Goal: Information Seeking & Learning: Check status

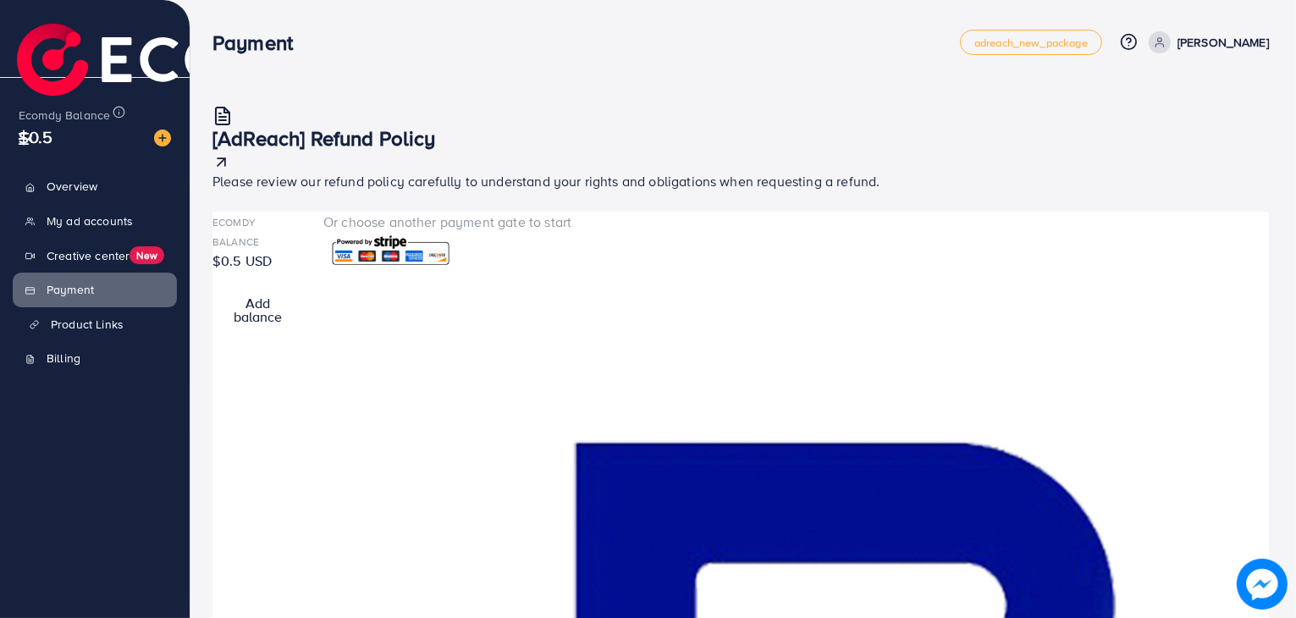
click at [72, 333] on span "Product Links" at bounding box center [87, 324] width 73 height 17
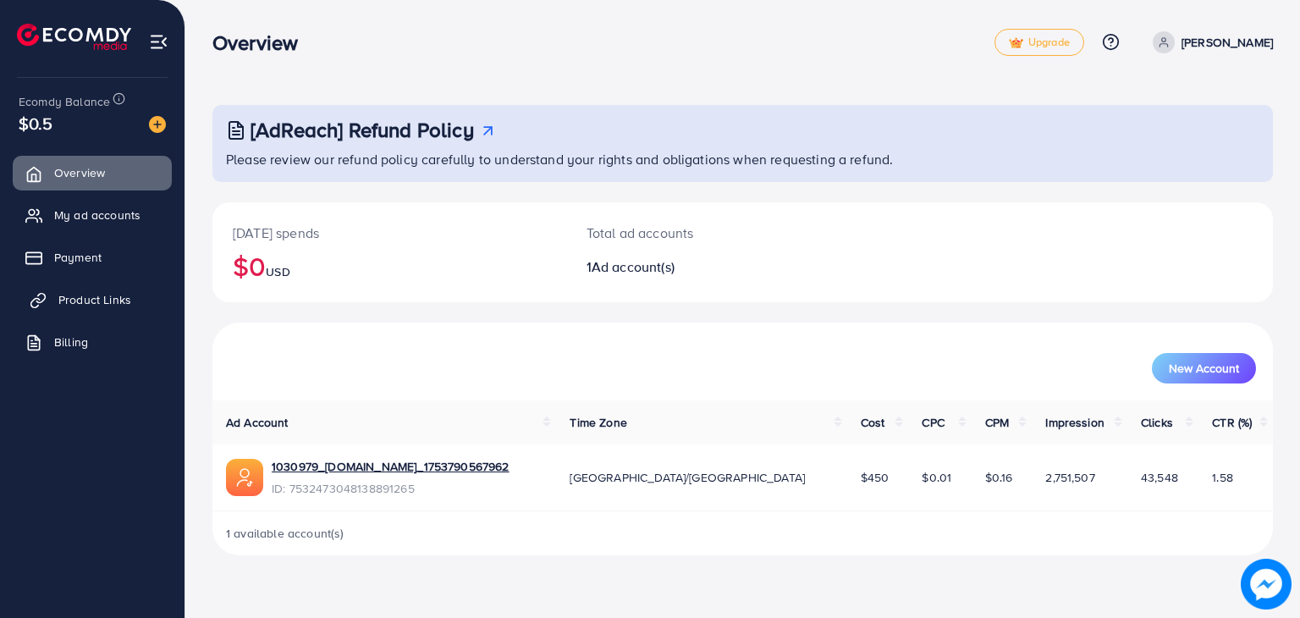
click at [93, 296] on span "Product Links" at bounding box center [94, 299] width 73 height 17
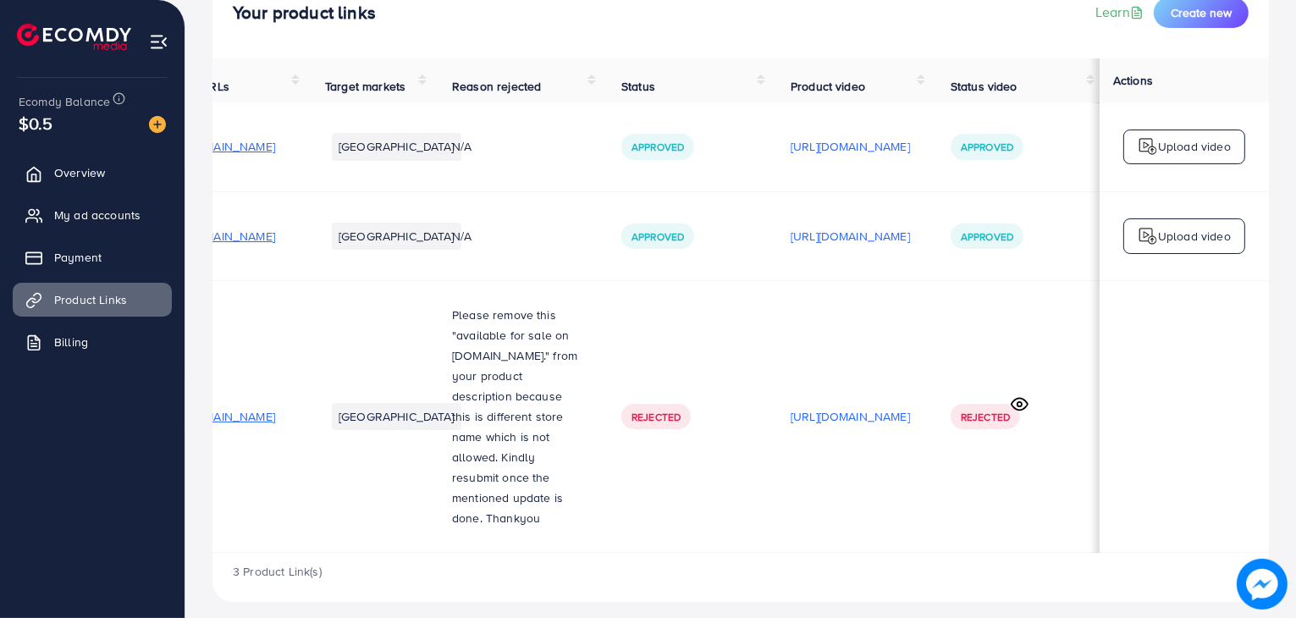
scroll to position [0, 288]
click at [1017, 402] on circle at bounding box center [1019, 404] width 4 height 4
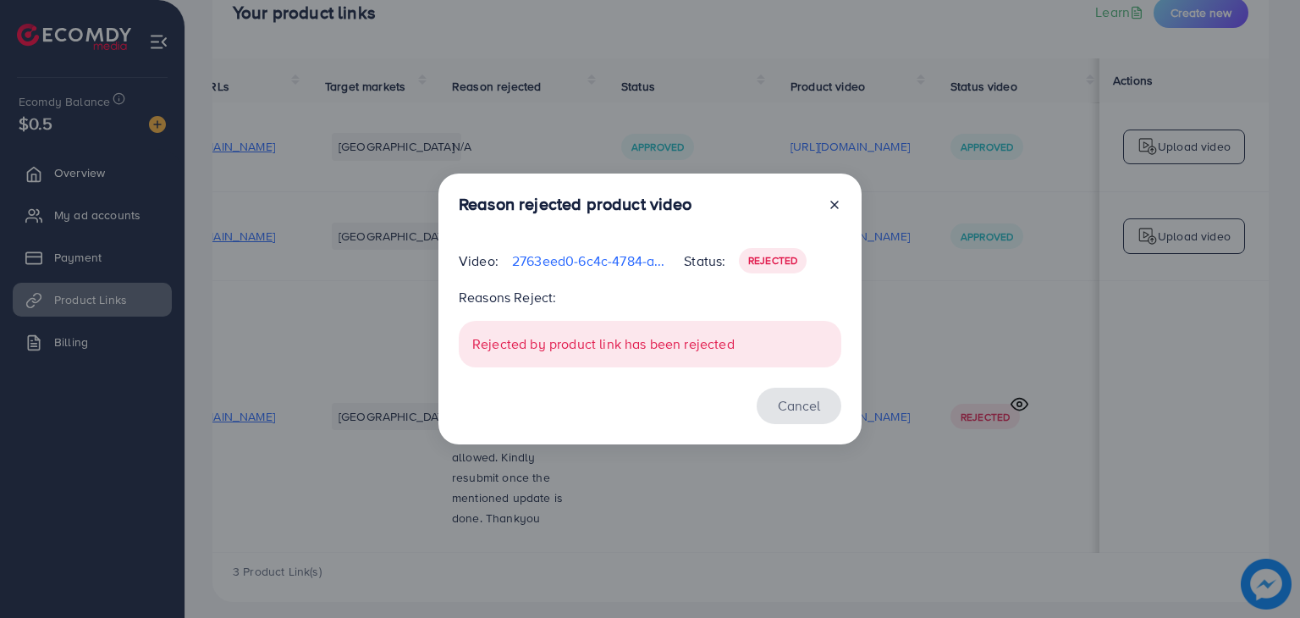
click at [784, 403] on button "Cancel" at bounding box center [799, 406] width 85 height 36
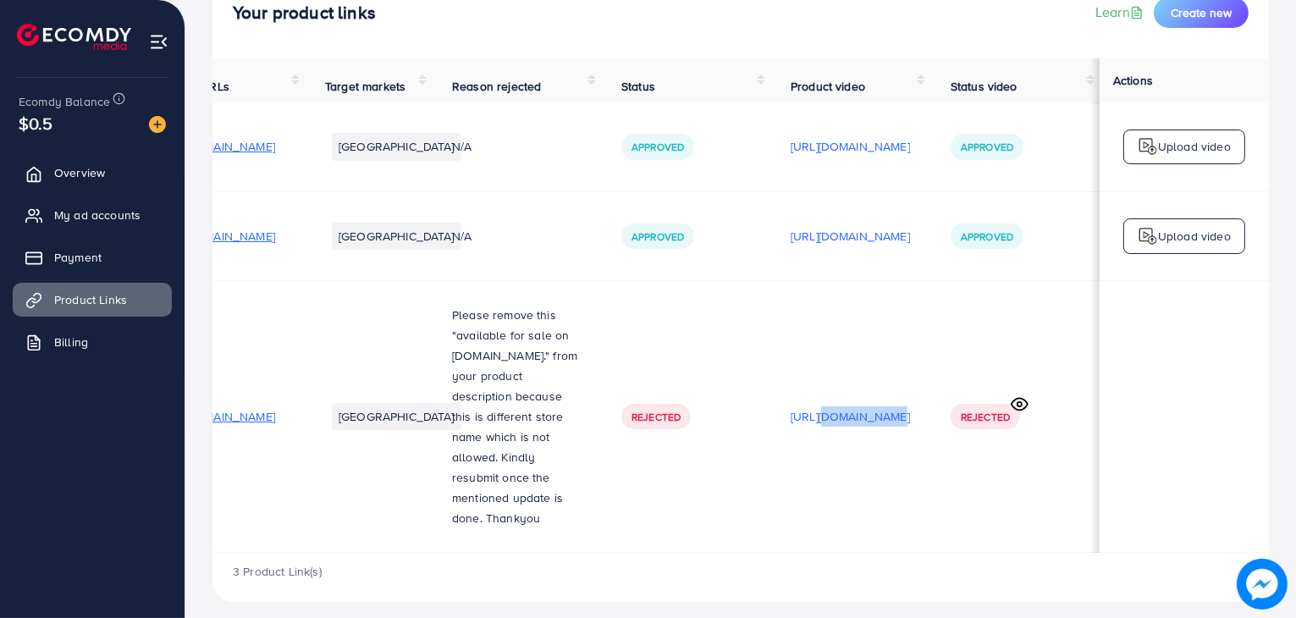
scroll to position [2, 284]
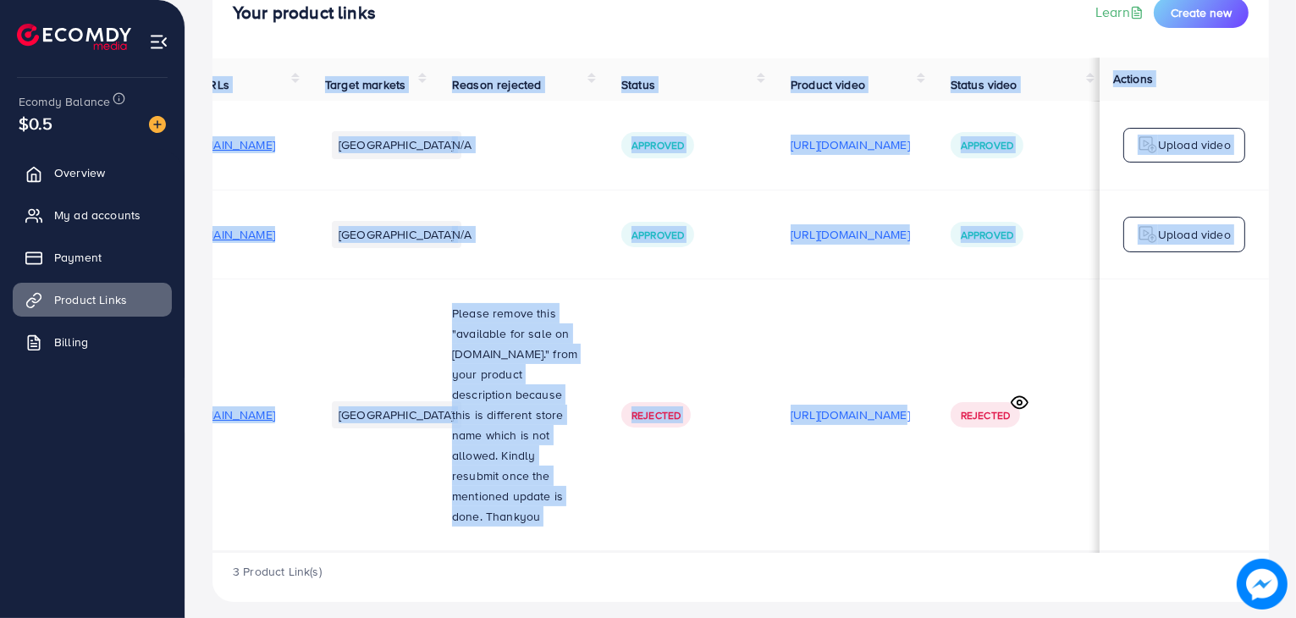
drag, startPoint x: 773, startPoint y: 536, endPoint x: 630, endPoint y: 539, distance: 143.1
click at [630, 539] on div "Product URLs Target markets Reason rejected Status Product video Status video A…" at bounding box center [740, 305] width 1056 height 494
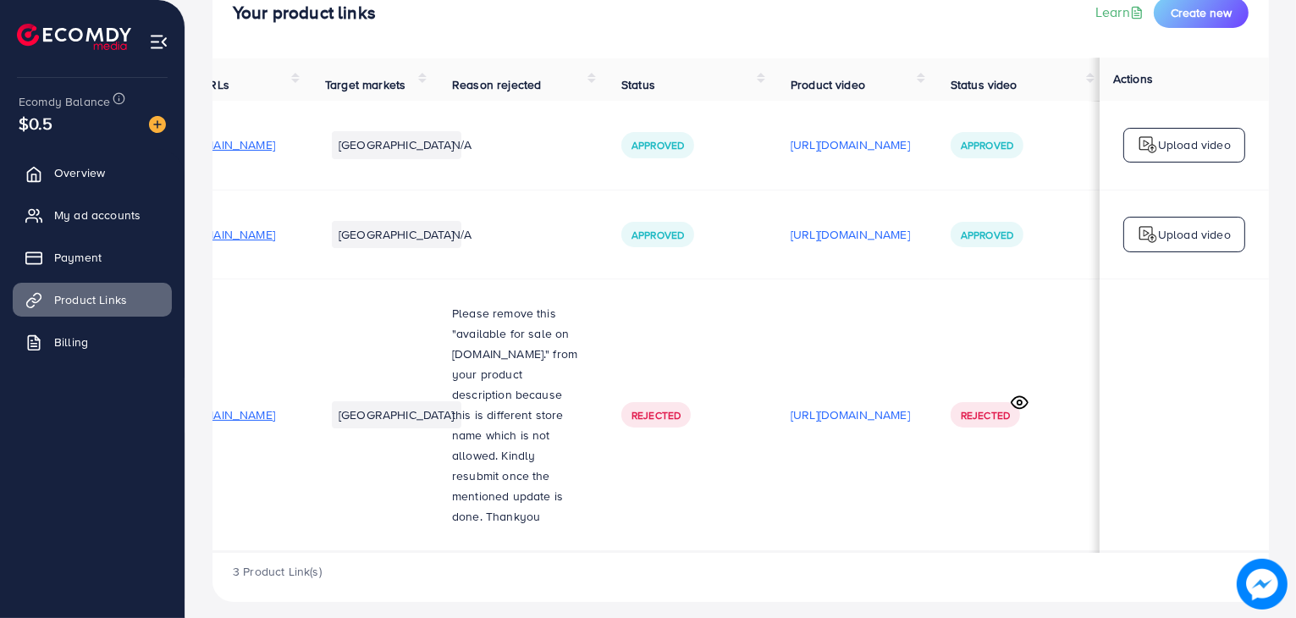
click at [629, 502] on td "Rejected" at bounding box center [685, 414] width 169 height 272
click at [646, 535] on div "Product URLs Target markets Reason rejected Status Product video Status video A…" at bounding box center [740, 305] width 1056 height 494
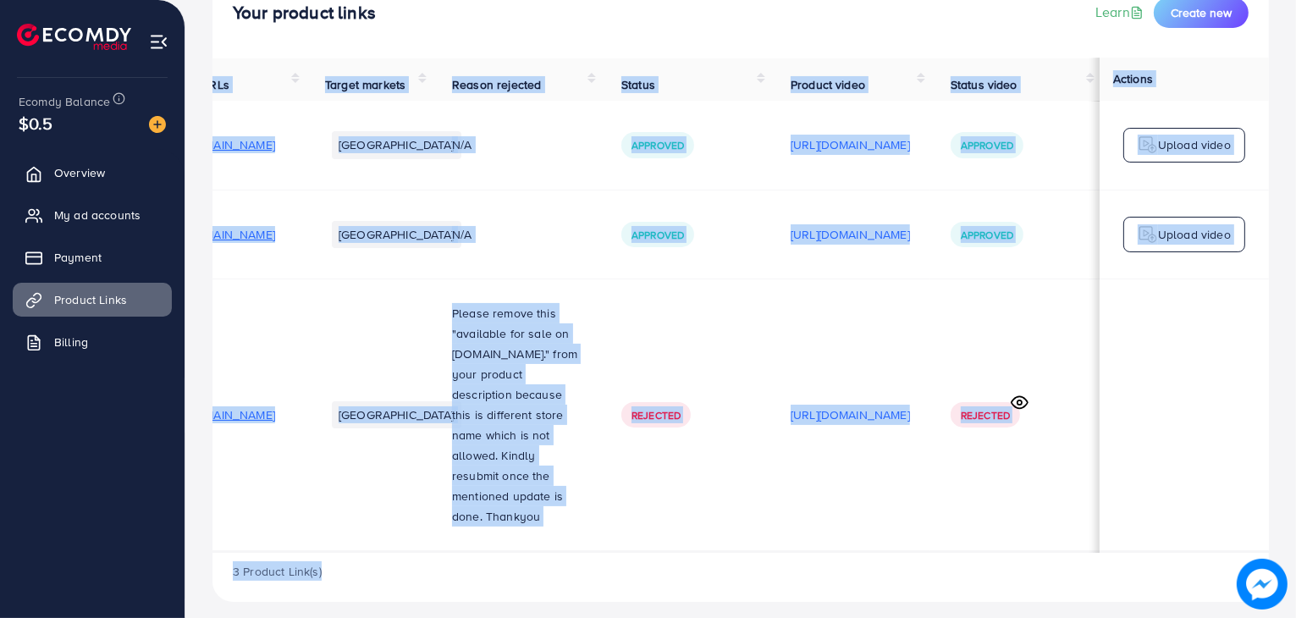
drag, startPoint x: 647, startPoint y: 542, endPoint x: 616, endPoint y: 539, distance: 30.6
click at [616, 539] on div "Product URLs Target markets Reason rejected Status Product video Status video A…" at bounding box center [740, 329] width 1056 height 543
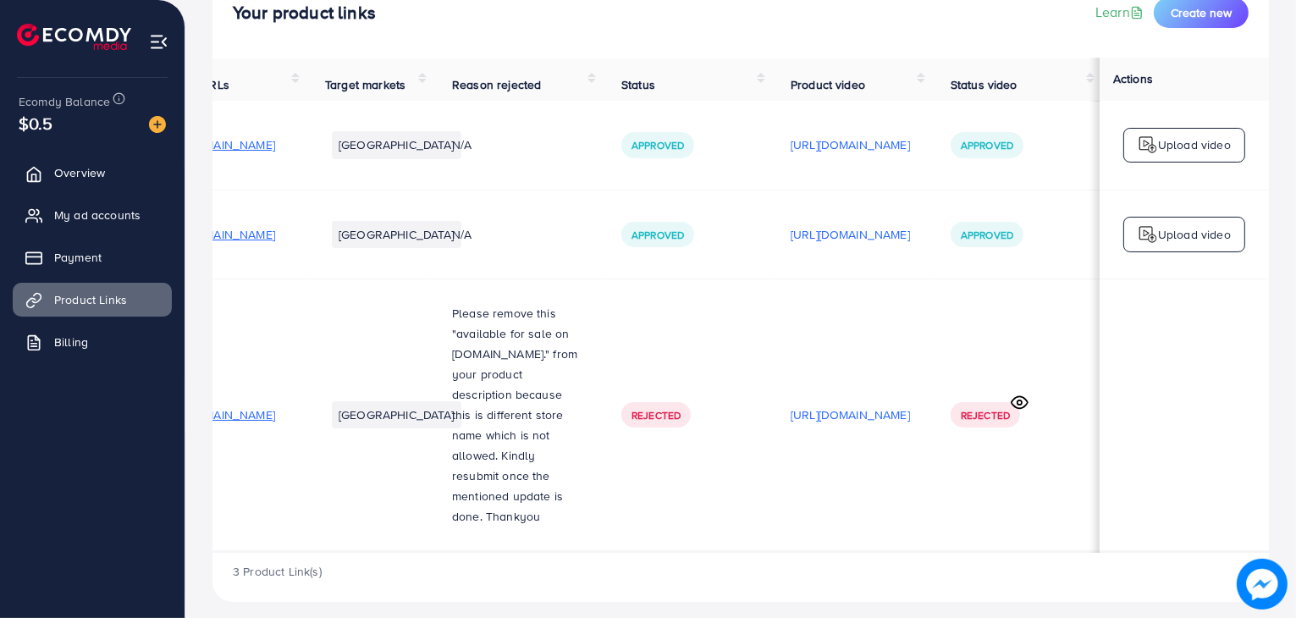
click at [615, 535] on div "Product URLs Target markets Reason rejected Status Product video Status video A…" at bounding box center [740, 305] width 1056 height 494
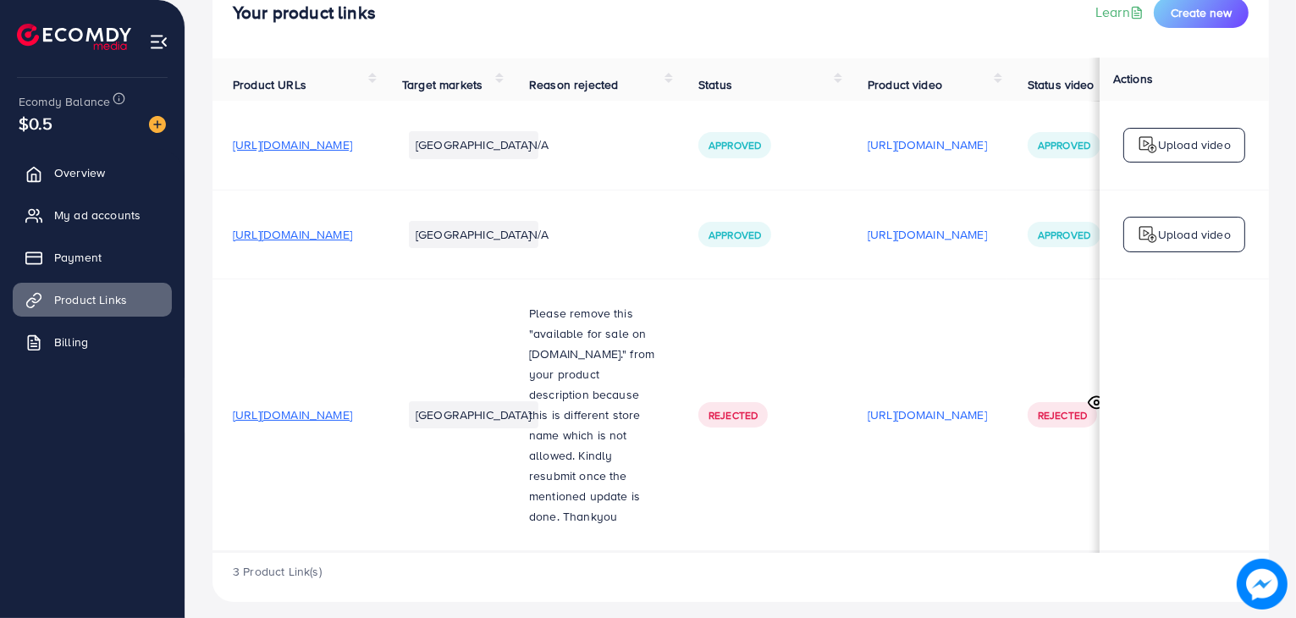
scroll to position [0, 0]
click at [91, 226] on link "My ad accounts" at bounding box center [92, 215] width 159 height 34
